Goal: Transaction & Acquisition: Purchase product/service

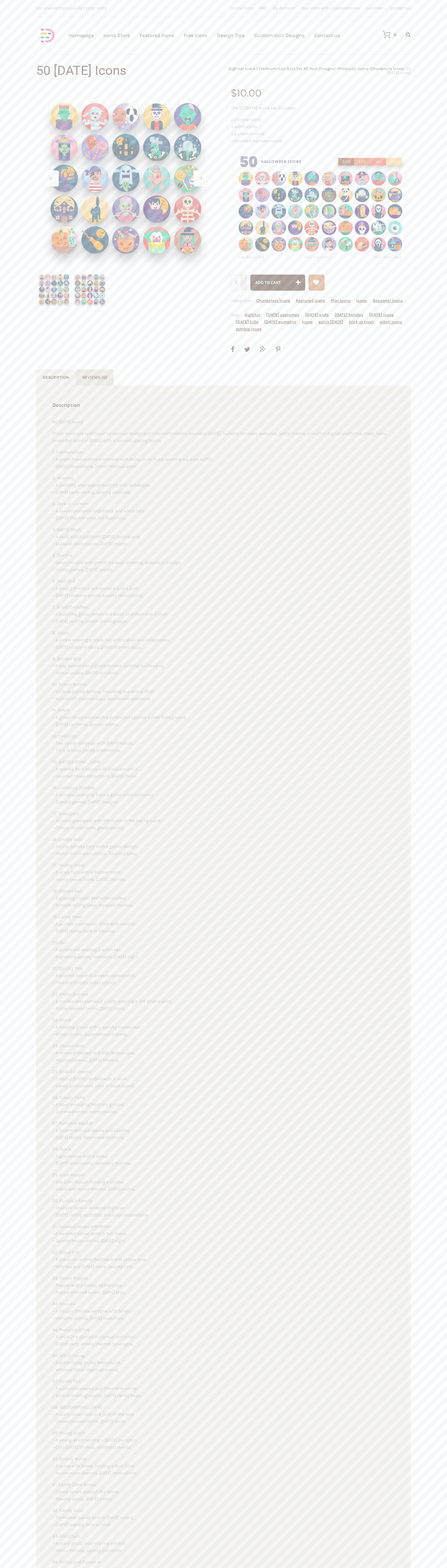
click at [327, 35] on link "Contact us" at bounding box center [327, 35] width 26 height 71
click at [278, 282] on span "Add to cart" at bounding box center [268, 282] width 26 height 5
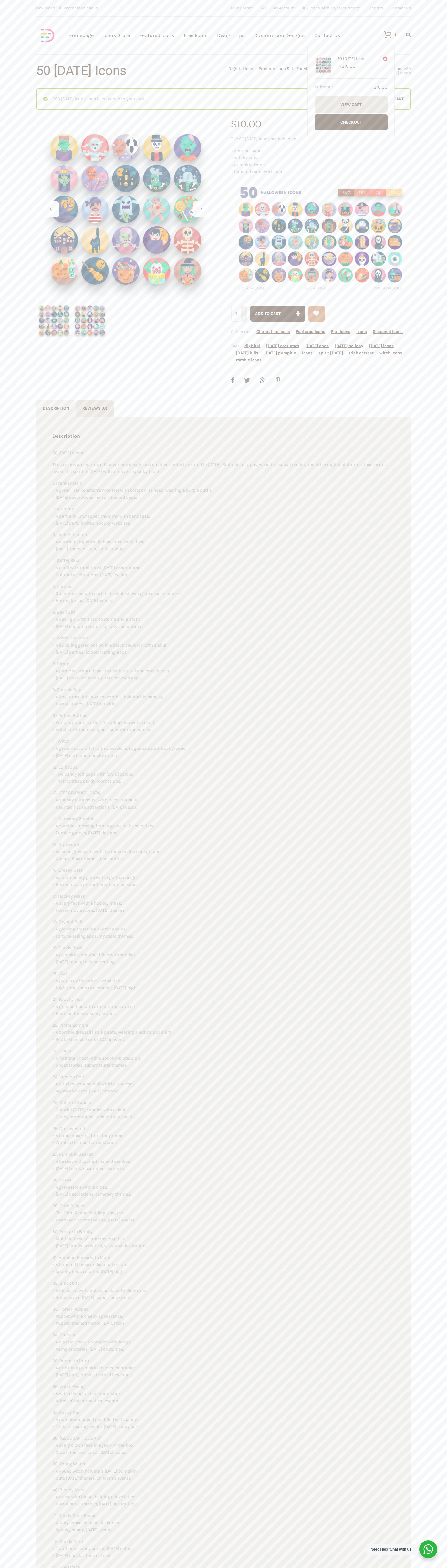
click at [384, 35] on icon at bounding box center [384, 34] width 14 height 8
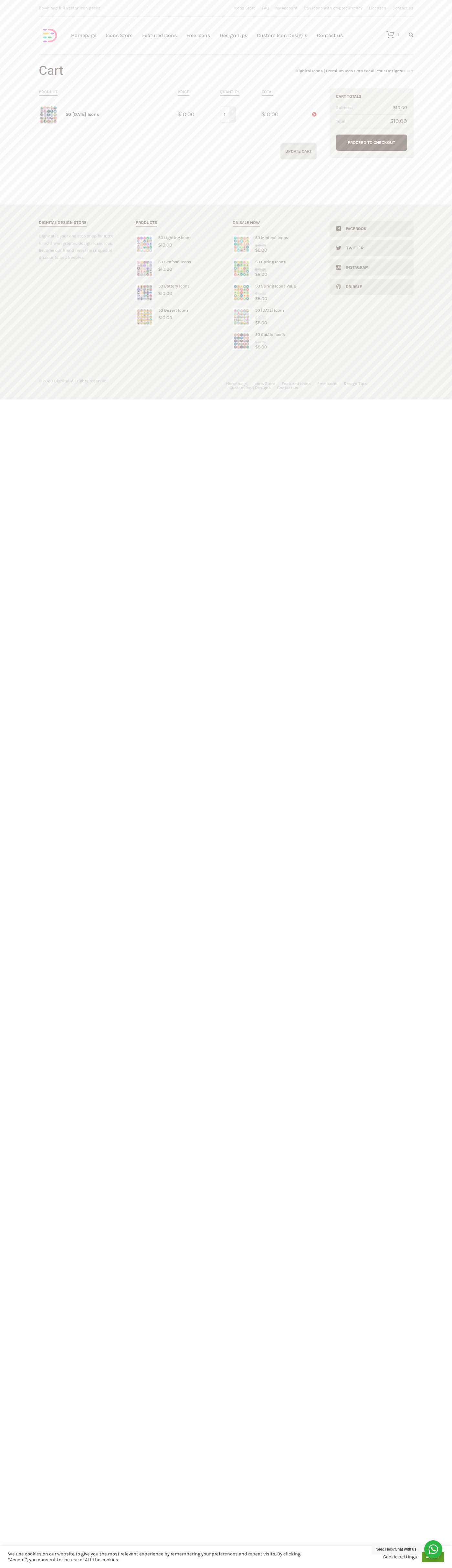
click at [372, 142] on link "Proceed to Checkout" at bounding box center [371, 142] width 71 height 16
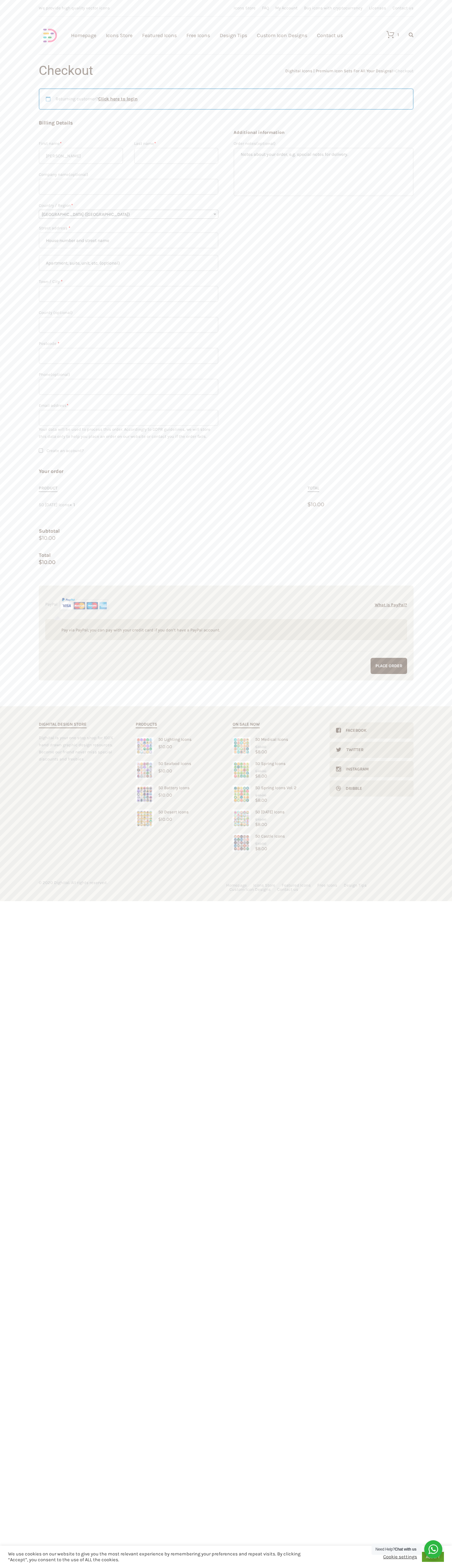
type input "[PERSON_NAME]"
click at [129, 214] on span "United Kingdom (UK)" at bounding box center [129, 214] width 179 height 9
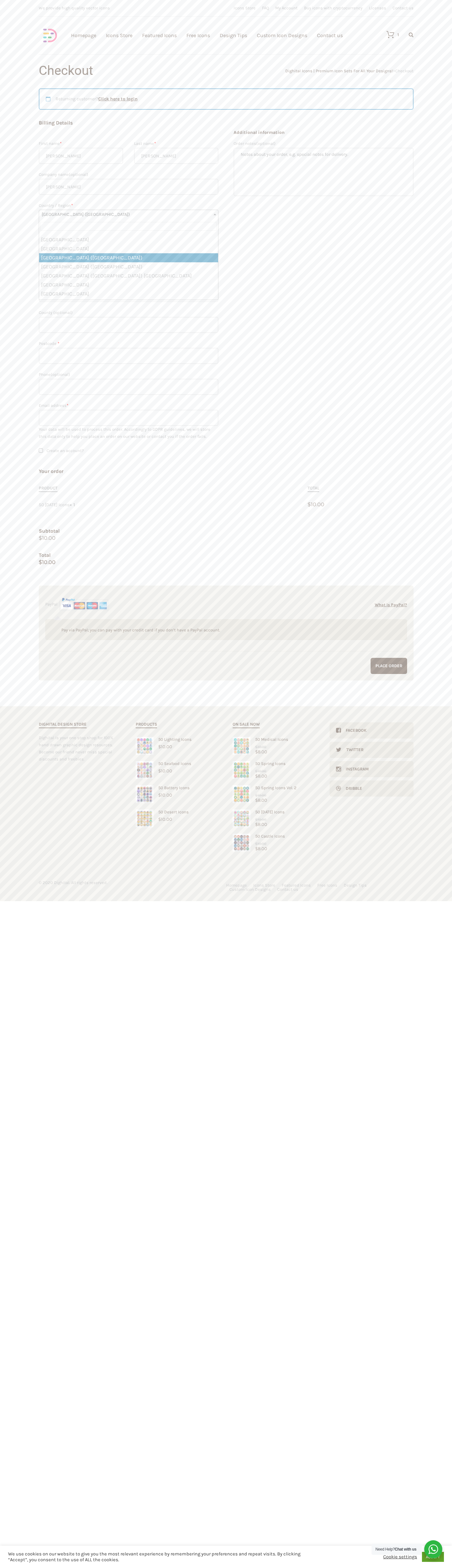
select select "US"
type input "201 S. Division St. McKinley Towne Center"
type input "First floor"
type input "ann arbor"
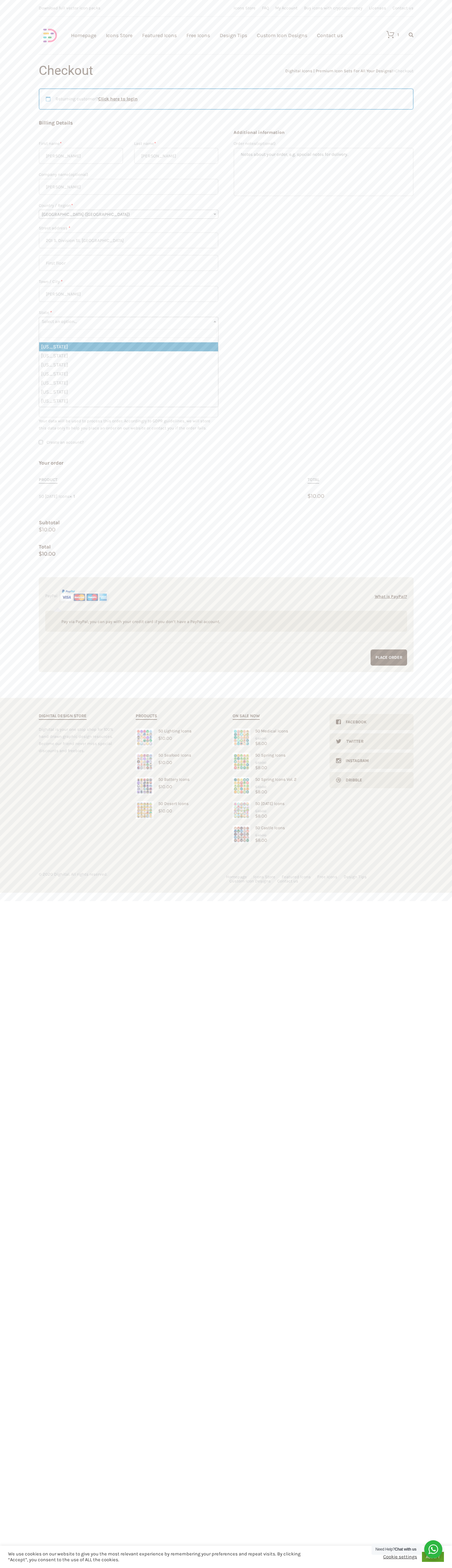
click at [129, 321] on span "Select an option…" at bounding box center [129, 321] width 179 height 9
select select "MI"
type input "johnsmith010@storebotmail.joonix.njohnsmith010@storebotmail.joonix.njohnsmith01…"
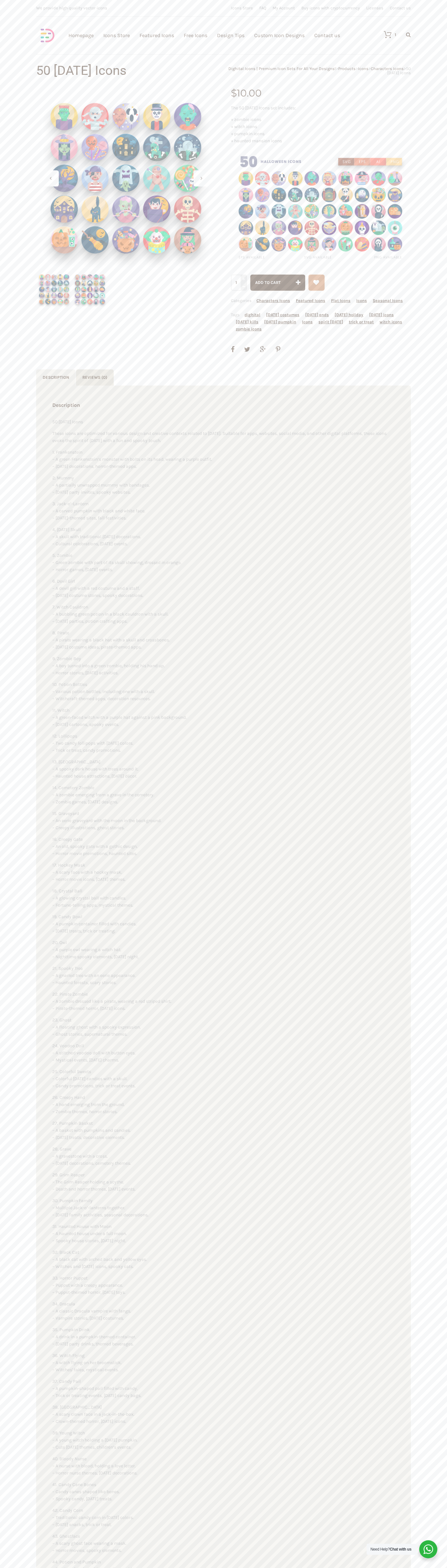
click at [384, 35] on icon at bounding box center [384, 34] width 14 height 8
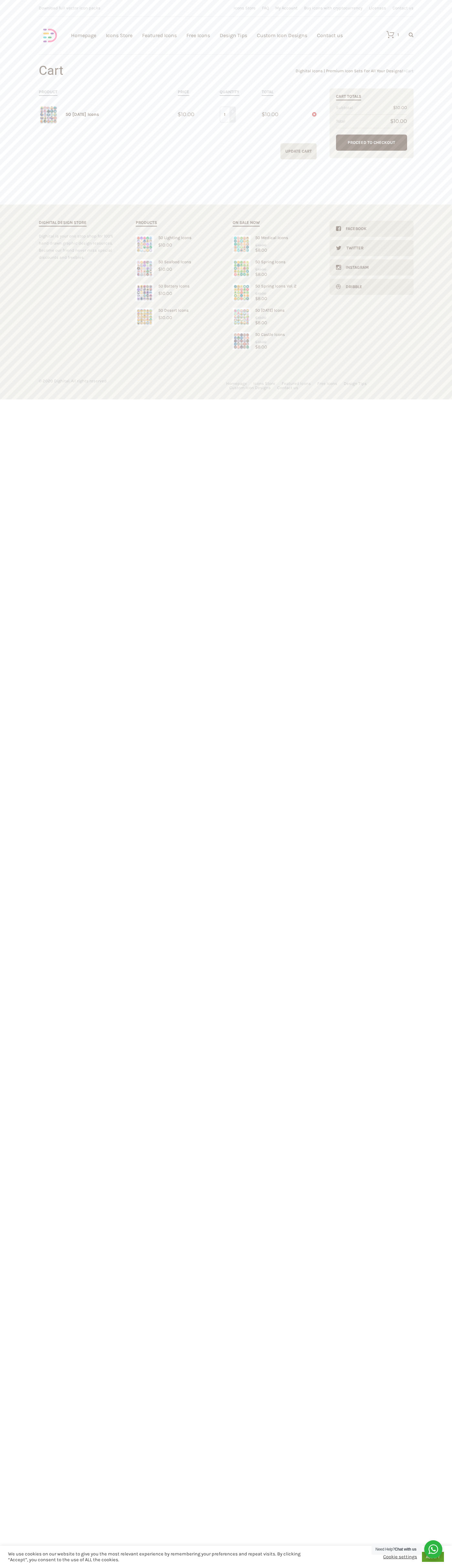
click at [310, 114] on link at bounding box center [309, 114] width 13 height 7
